Goal: Check status: Check status

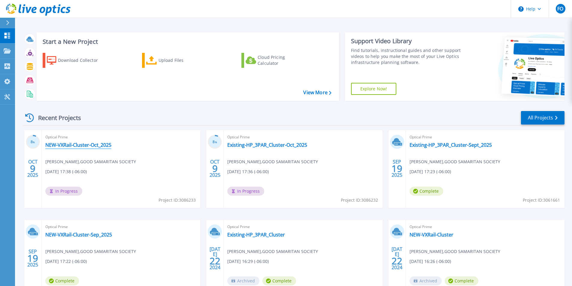
click at [80, 144] on link "NEW-VXRail-Cluster-Oct_2025" at bounding box center [78, 145] width 66 height 6
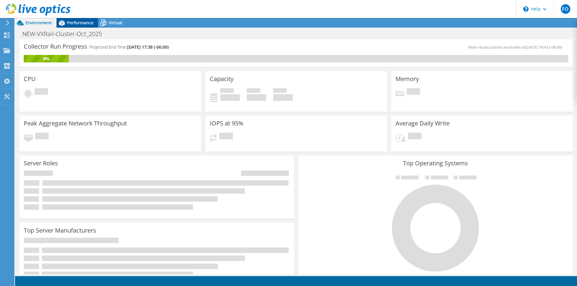
click at [85, 26] on div "Performance" at bounding box center [76, 23] width 41 height 10
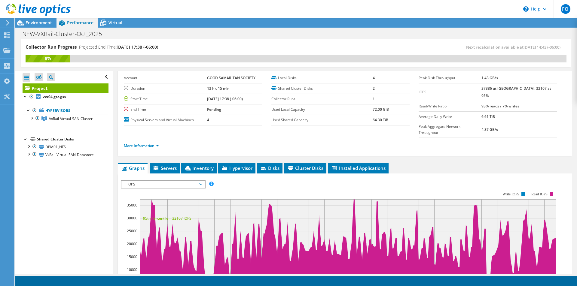
scroll to position [33, 0]
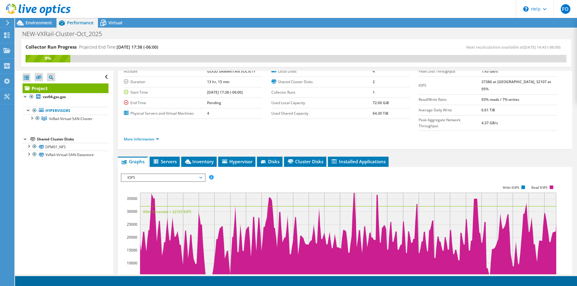
click at [185, 174] on span "IOPS" at bounding box center [162, 177] width 77 height 7
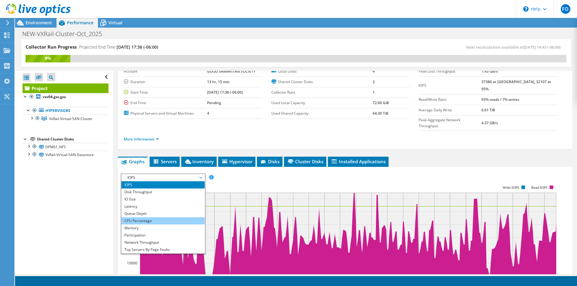
click at [150, 218] on li "CPU Percentage" at bounding box center [162, 221] width 83 height 7
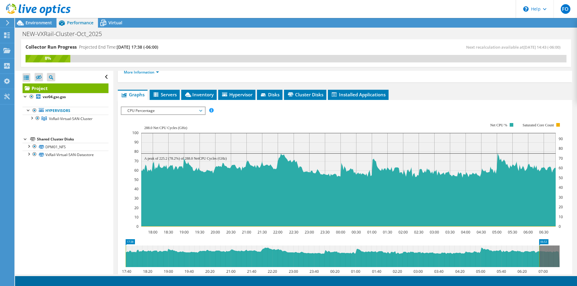
scroll to position [103, 0]
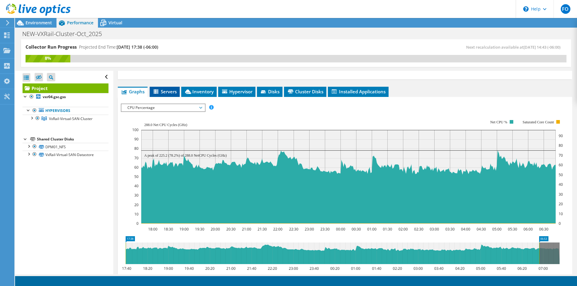
click at [171, 89] on span "Servers" at bounding box center [165, 92] width 24 height 6
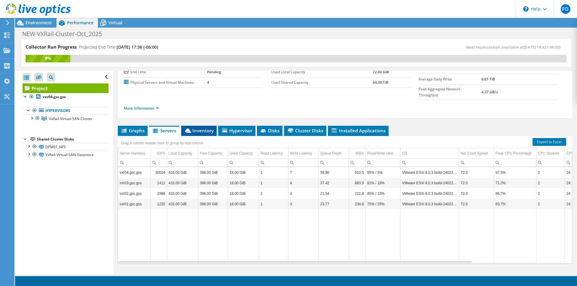
click at [202, 128] on span "Inventory" at bounding box center [198, 131] width 29 height 6
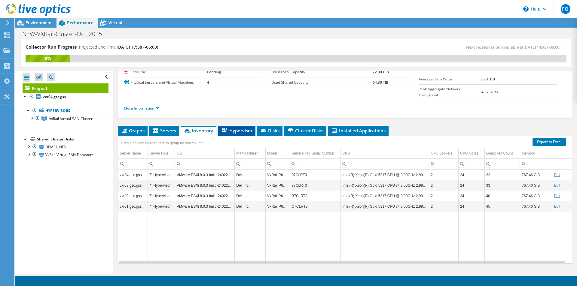
click at [238, 128] on span "Hypervisor" at bounding box center [236, 131] width 31 height 6
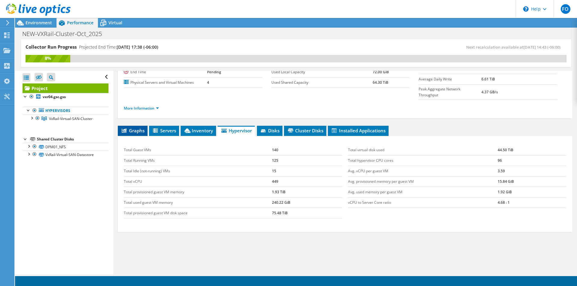
click at [130, 128] on span "Graphs" at bounding box center [133, 131] width 24 height 6
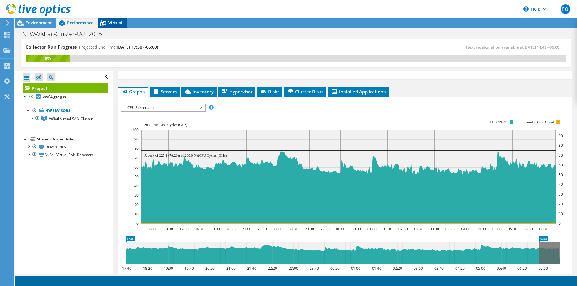
click at [114, 26] on div "Virtual" at bounding box center [112, 23] width 29 height 10
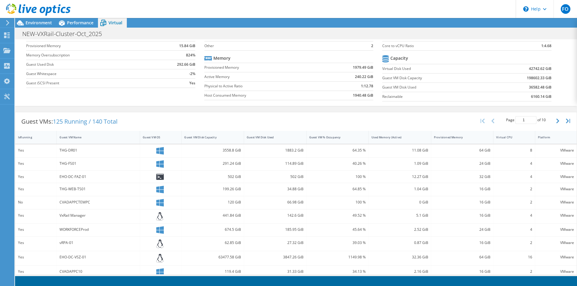
scroll to position [87, 0]
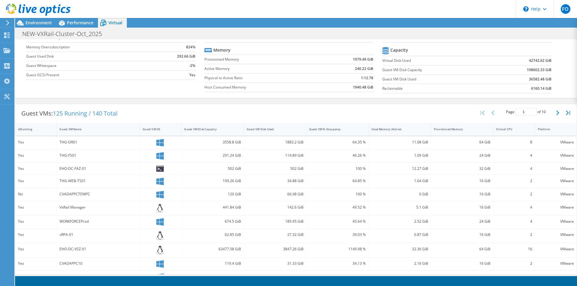
click at [332, 132] on div "Guest VM % Occupancy" at bounding box center [334, 129] width 55 height 9
click at [323, 130] on div "Guest VM % Occupancy" at bounding box center [334, 129] width 50 height 4
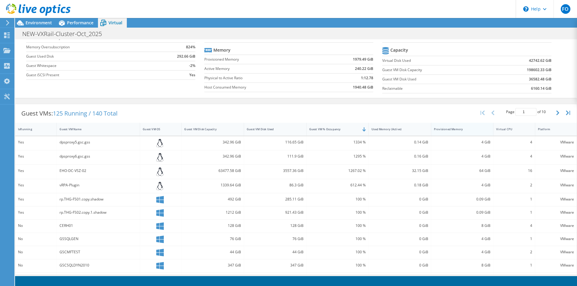
click at [435, 130] on div "Provisioned Memory" at bounding box center [459, 129] width 50 height 4
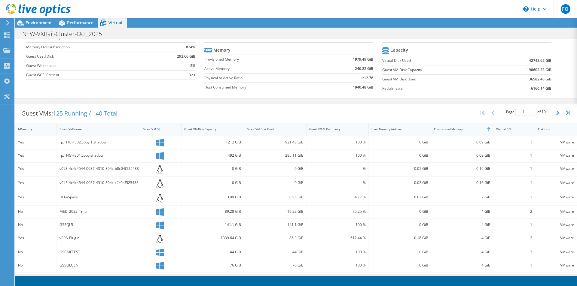
click at [434, 130] on div "Provisioned Memory" at bounding box center [459, 129] width 50 height 4
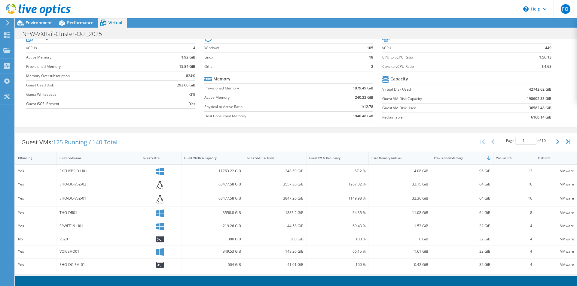
scroll to position [56, 0]
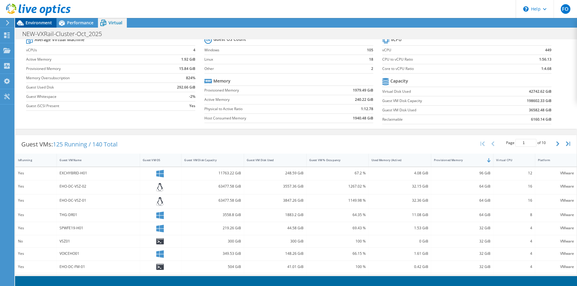
click at [43, 24] on span "Environment" at bounding box center [39, 23] width 26 height 6
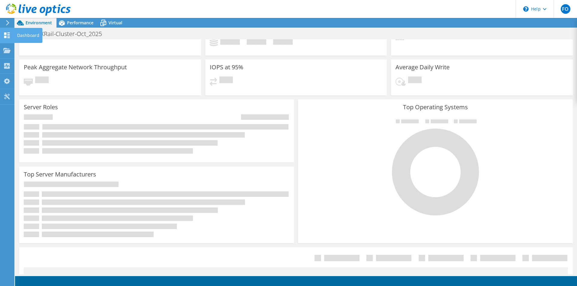
click at [24, 36] on div "Dashboard" at bounding box center [28, 35] width 28 height 15
